Goal: Check status: Check status

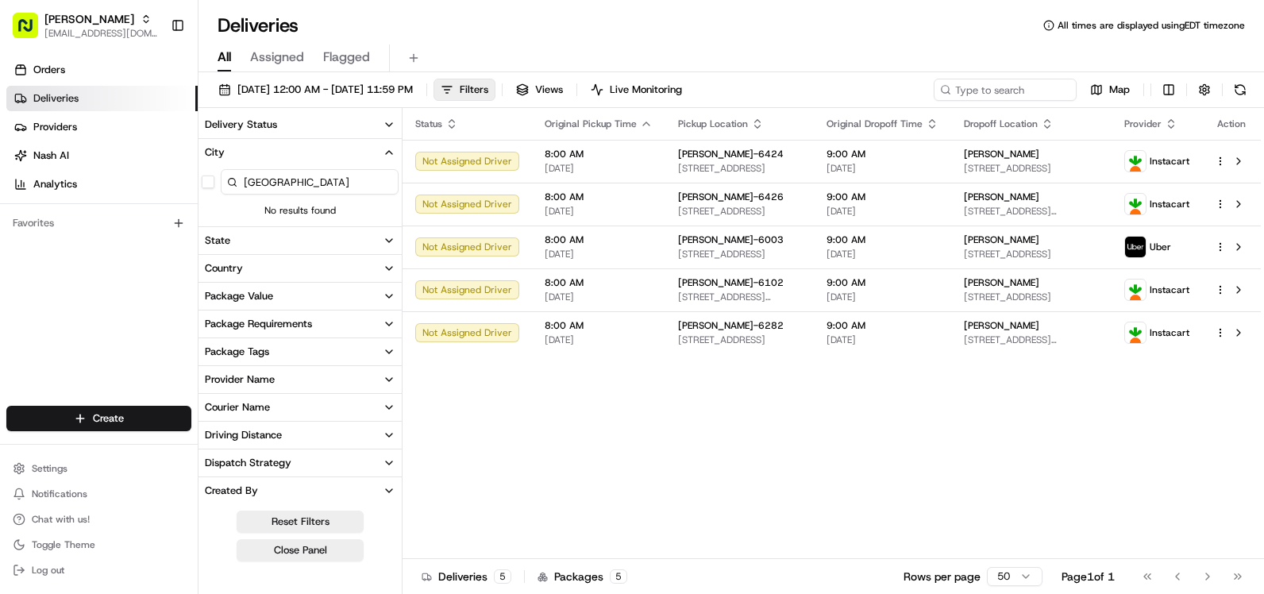
click at [751, 125] on icon "button" at bounding box center [757, 124] width 13 height 13
drag, startPoint x: 343, startPoint y: 184, endPoint x: 191, endPoint y: 181, distance: 152.5
click at [191, 181] on div "Martin's [EMAIL_ADDRESS][DOMAIN_NAME] Toggle Sidebar Orders Deliveries Provider…" at bounding box center [632, 297] width 1264 height 594
type input "6295"
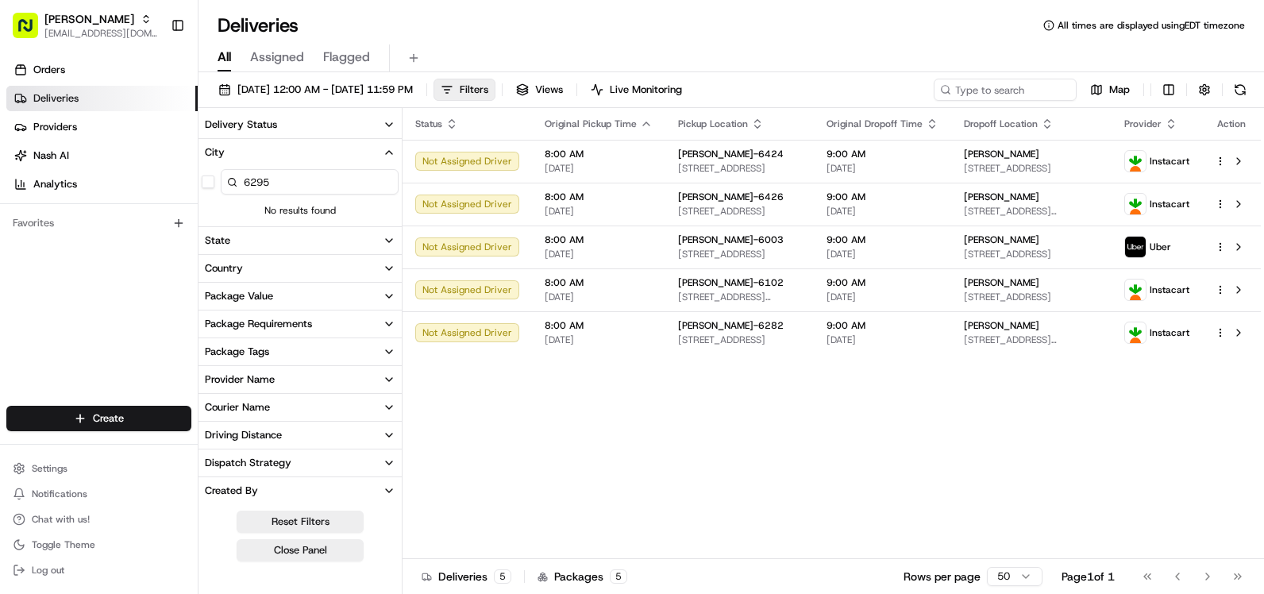
click at [207, 172] on div "6295" at bounding box center [300, 182] width 203 height 32
click at [210, 180] on button "button" at bounding box center [208, 182] width 13 height 13
click at [210, 188] on div "6295" at bounding box center [300, 182] width 203 height 32
click at [210, 186] on button "button" at bounding box center [208, 182] width 13 height 13
drag, startPoint x: 285, startPoint y: 184, endPoint x: 226, endPoint y: 185, distance: 58.8
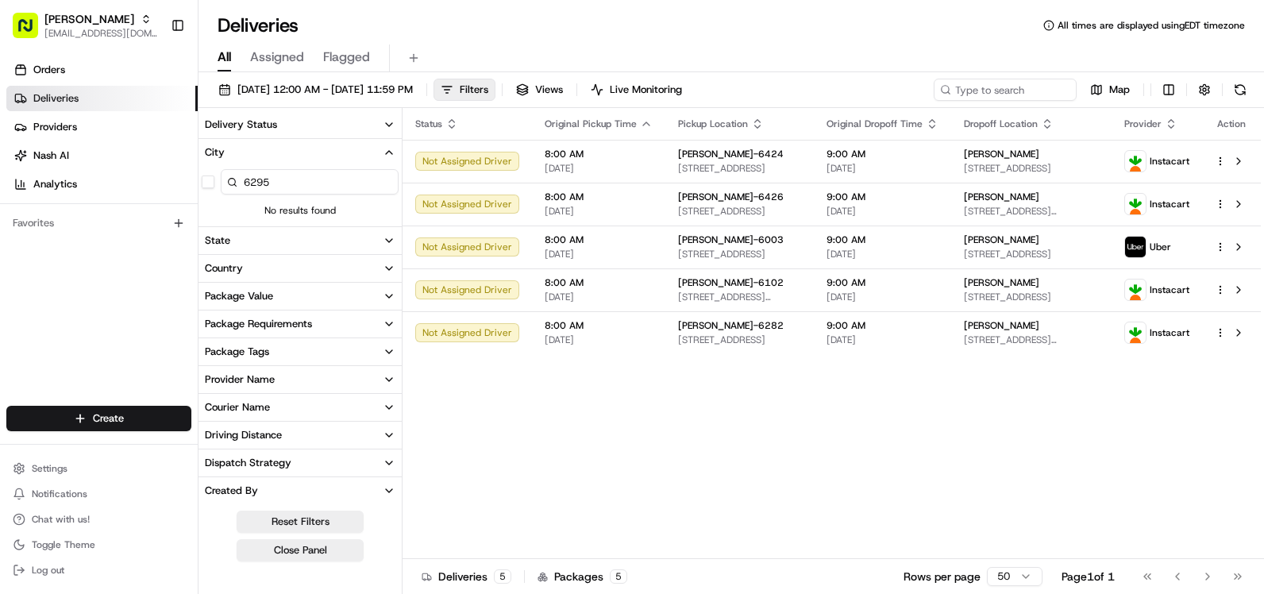
click at [226, 185] on input "6295" at bounding box center [310, 181] width 178 height 25
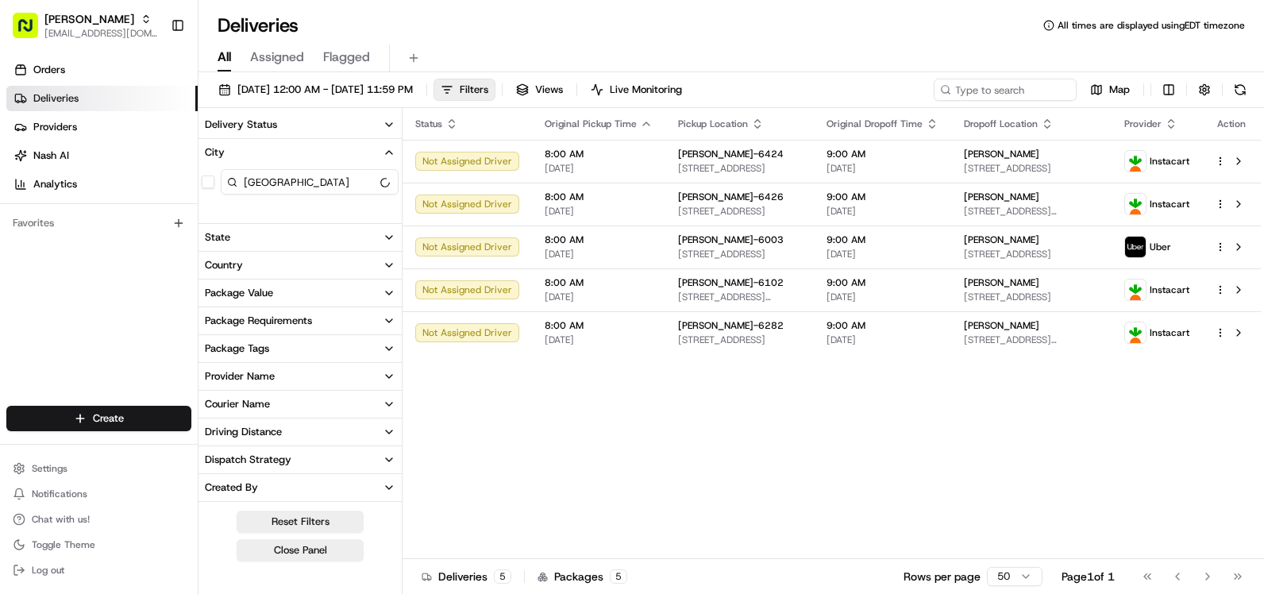
type input "[GEOGRAPHIC_DATA]"
click at [210, 184] on button "button" at bounding box center [208, 182] width 13 height 13
